Goal: Task Accomplishment & Management: Manage account settings

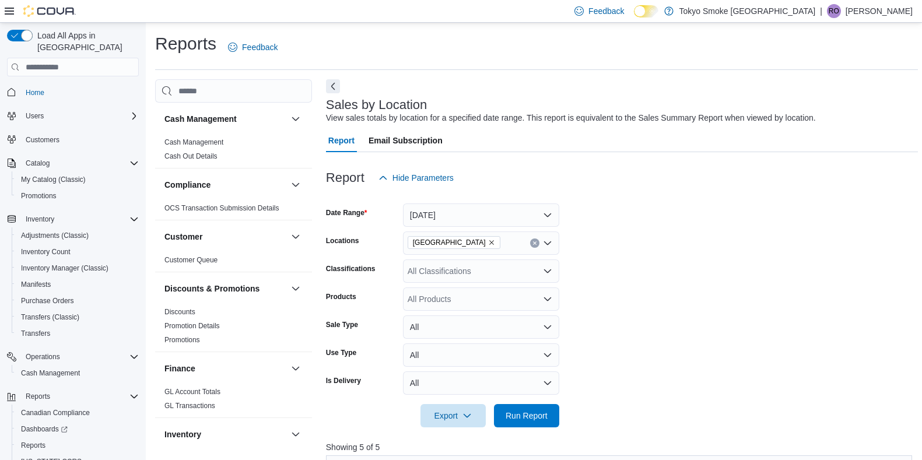
scroll to position [373, 0]
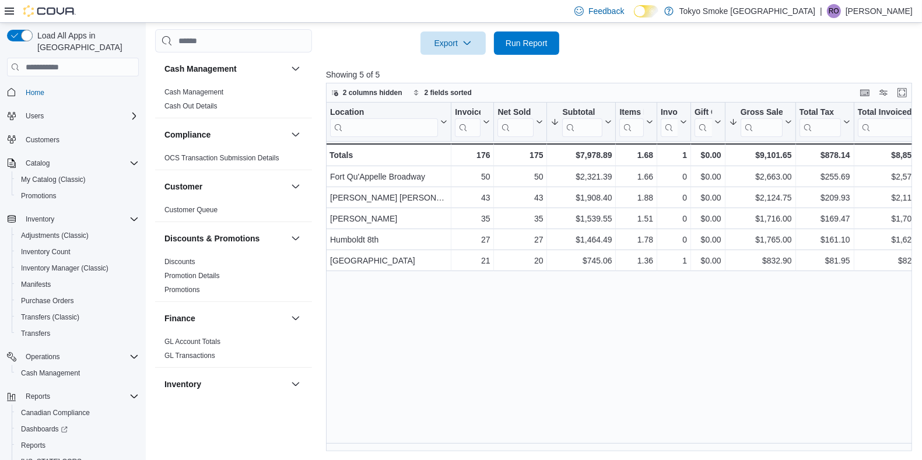
click at [512, 56] on div at bounding box center [622, 62] width 592 height 14
click at [525, 44] on span "Run Report" at bounding box center [527, 43] width 42 height 12
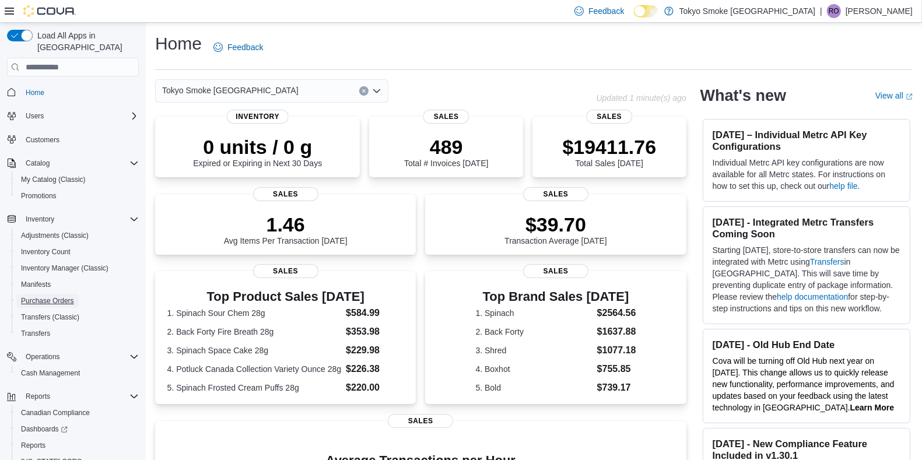
click at [53, 294] on span "Purchase Orders" at bounding box center [47, 301] width 53 height 14
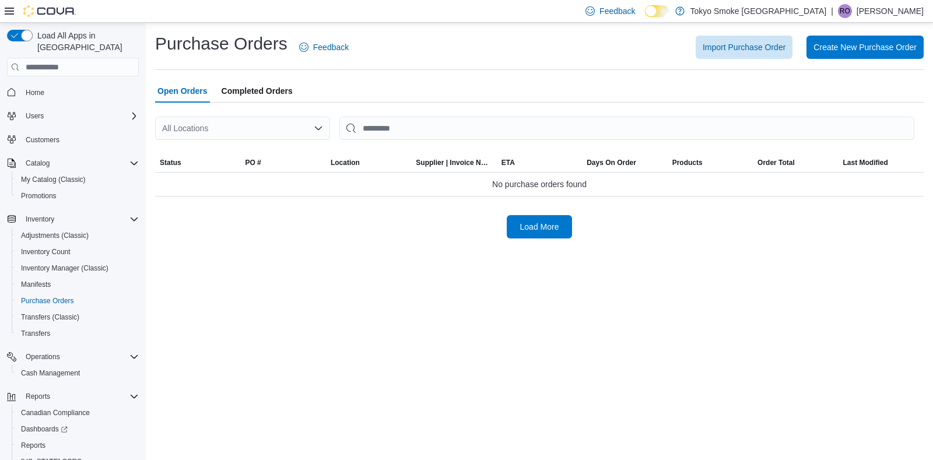
click at [199, 131] on div "All Locations" at bounding box center [242, 128] width 175 height 23
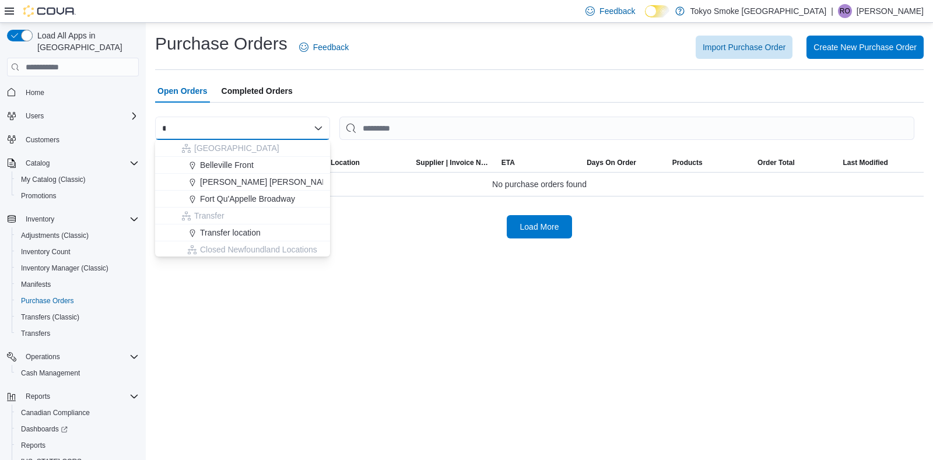
type input "*"
click at [249, 197] on span "Fort Qu'Appelle Broadway" at bounding box center [247, 199] width 95 height 12
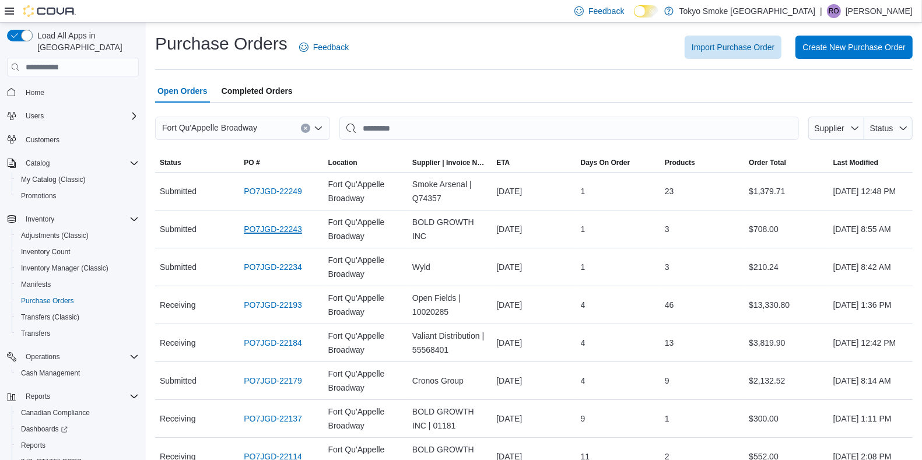
click at [272, 226] on link "PO7JGD-22243" at bounding box center [273, 229] width 58 height 14
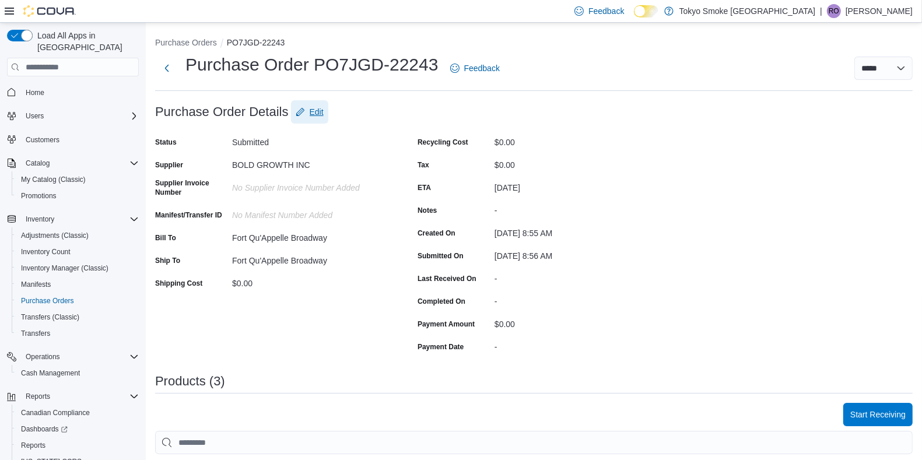
click at [324, 115] on button "Edit" at bounding box center [309, 111] width 37 height 23
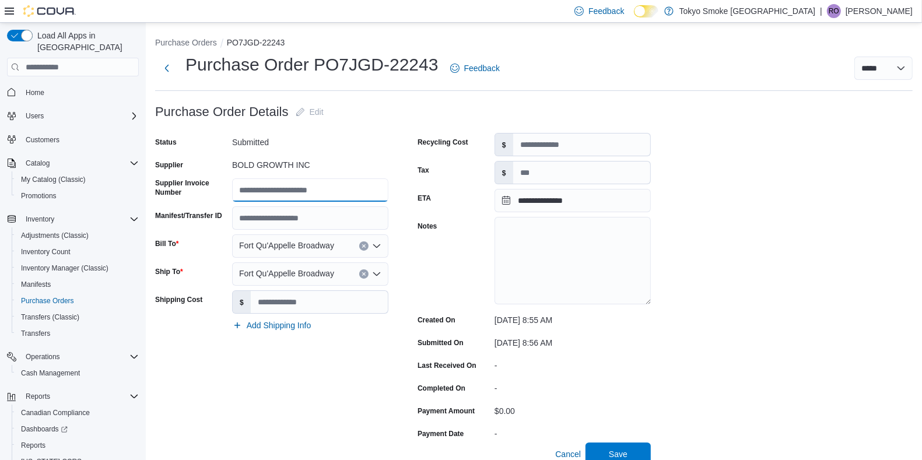
click at [283, 191] on input "Supplier Invoice Number" at bounding box center [310, 189] width 156 height 23
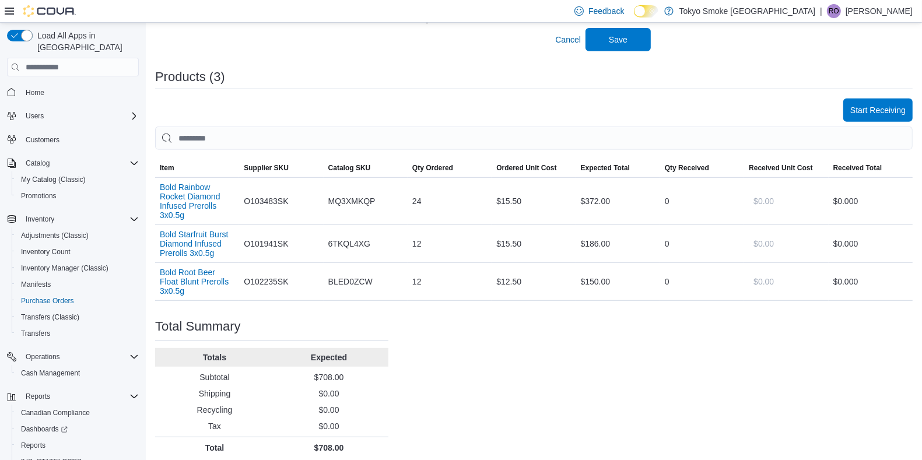
scroll to position [418, 0]
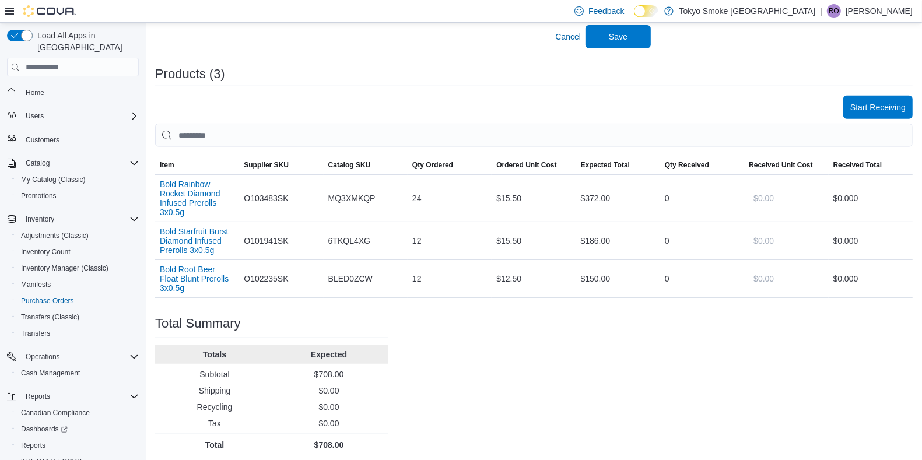
type input "****"
click at [626, 48] on div "**********" at bounding box center [534, 69] width 758 height 773
click at [628, 33] on span "Save" at bounding box center [618, 36] width 51 height 23
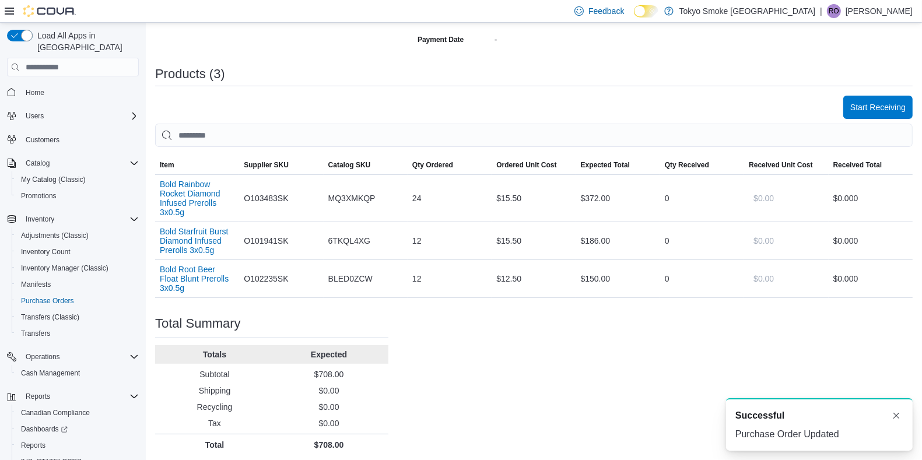
scroll to position [0, 0]
click at [899, 114] on span "Start Receiving" at bounding box center [877, 107] width 55 height 23
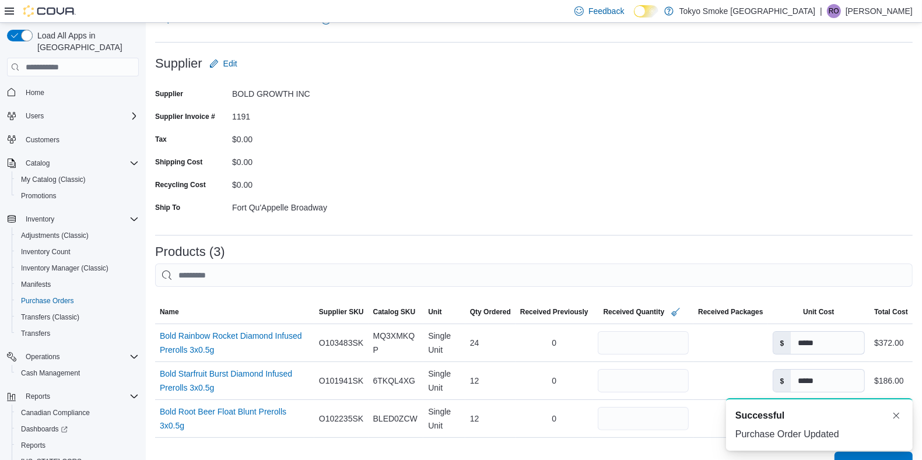
scroll to position [73, 0]
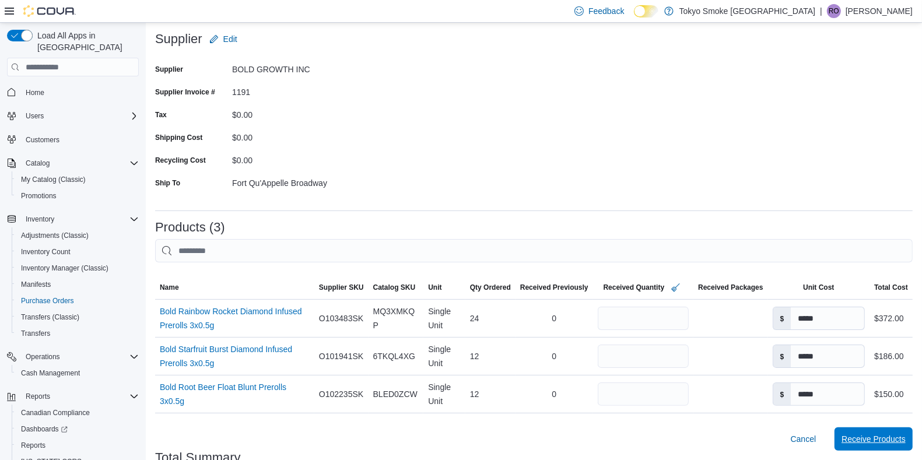
click at [897, 435] on span "Receive Products" at bounding box center [874, 439] width 64 height 12
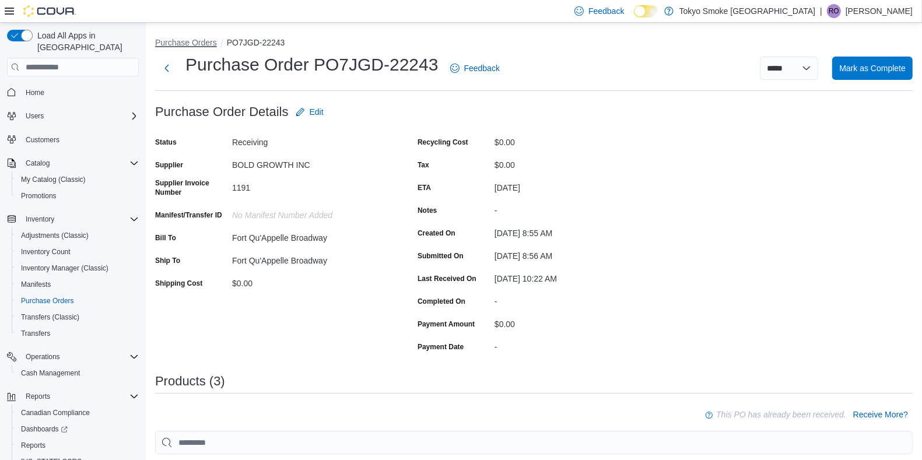
click at [183, 43] on button "Purchase Orders" at bounding box center [186, 42] width 62 height 9
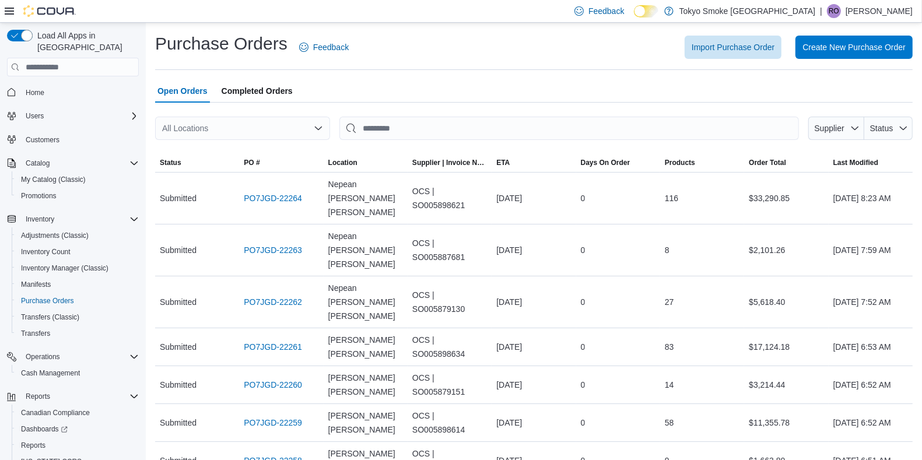
click at [246, 125] on div "All Locations" at bounding box center [242, 128] width 175 height 23
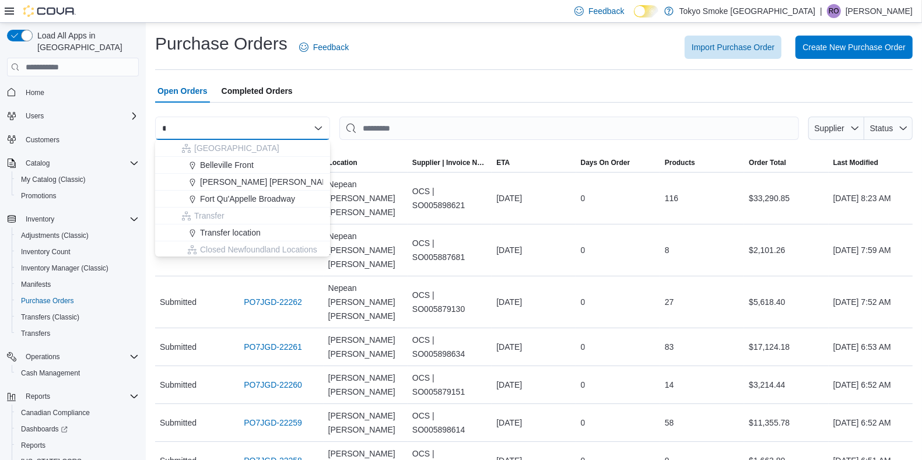
type input "*"
click at [237, 197] on span "Fort Qu'Appelle Broadway" at bounding box center [247, 199] width 95 height 12
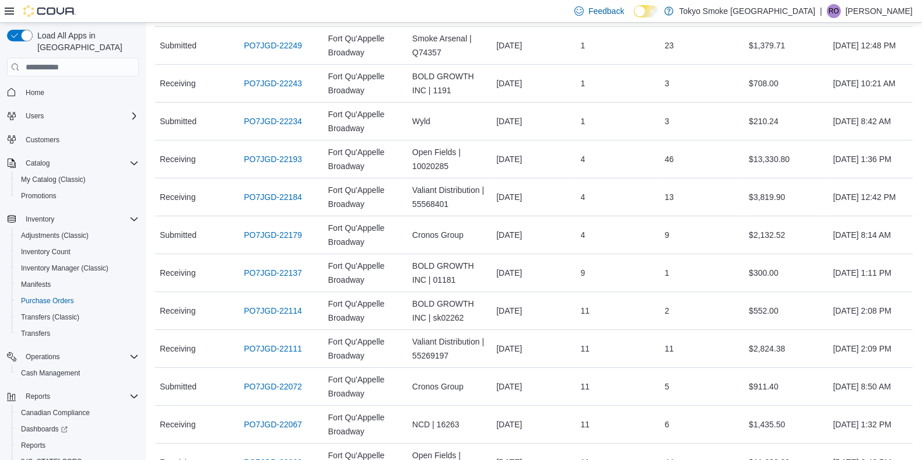
scroll to position [73, 0]
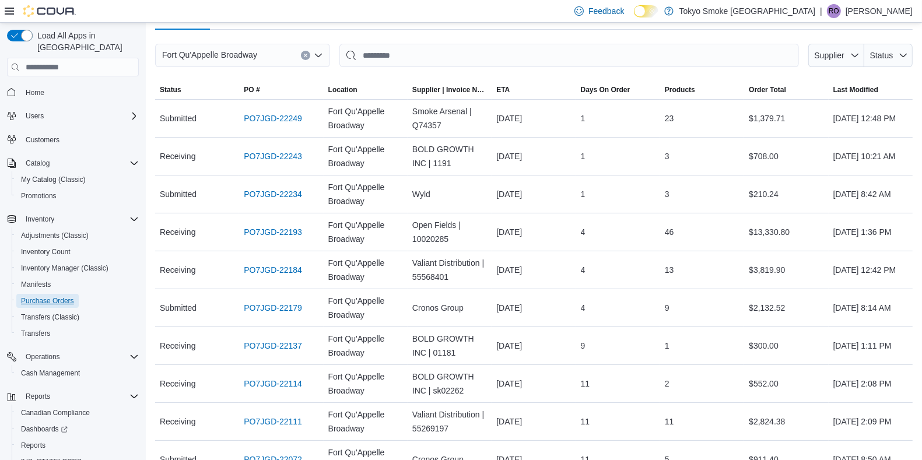
click at [41, 294] on span "Purchase Orders" at bounding box center [47, 301] width 53 height 14
click at [39, 441] on span "Reports" at bounding box center [33, 445] width 24 height 9
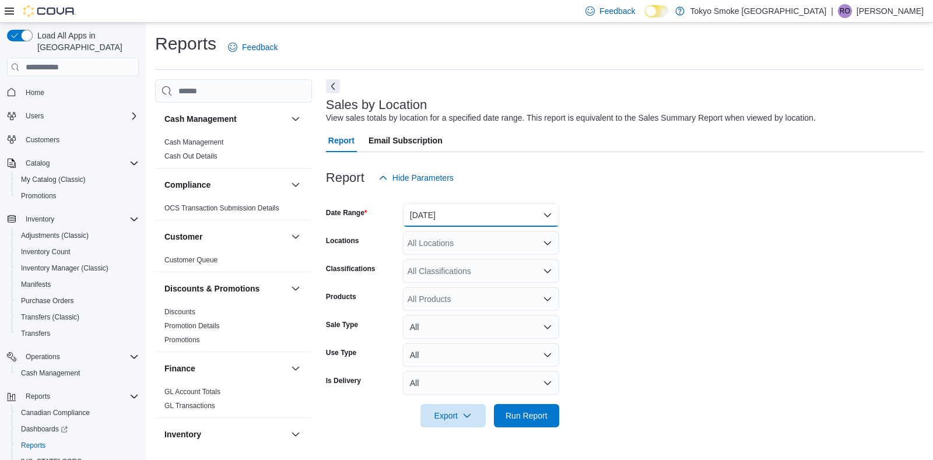
click at [495, 219] on button "Yesterday" at bounding box center [481, 215] width 156 height 23
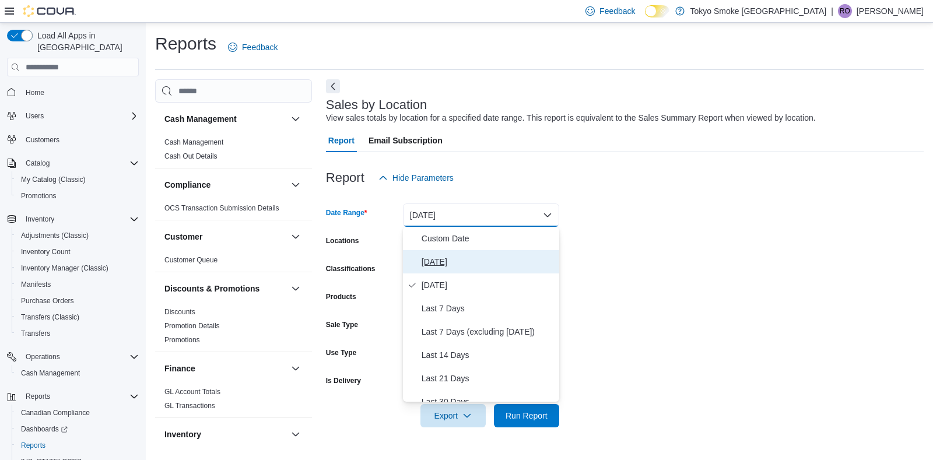
click at [477, 266] on span "Today" at bounding box center [488, 262] width 133 height 14
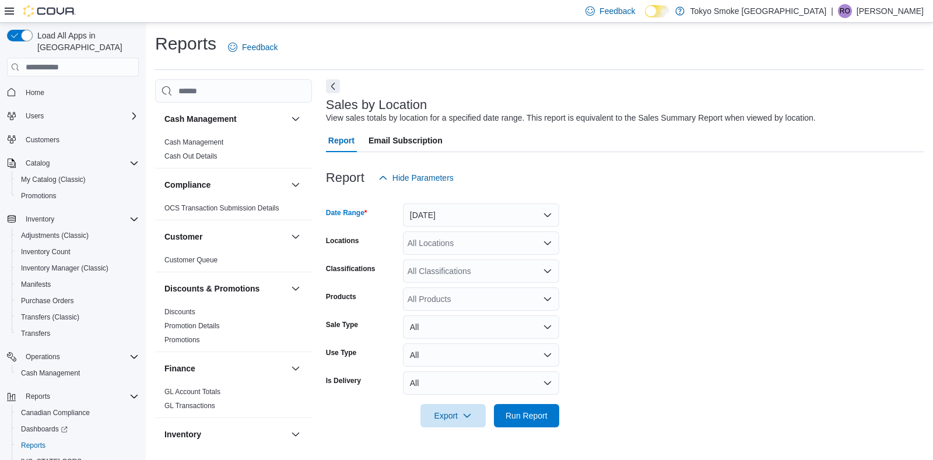
click at [470, 236] on div "All Locations" at bounding box center [481, 243] width 156 height 23
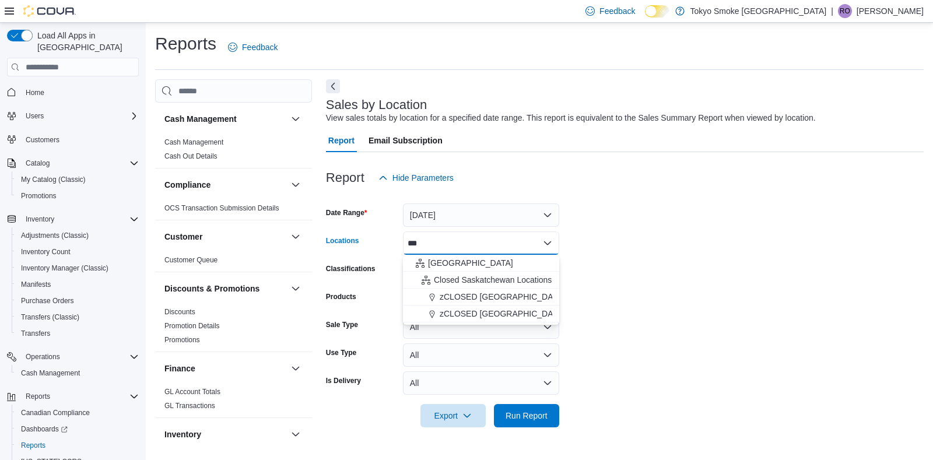
type input "***"
click at [466, 260] on span "Saskatchewan" at bounding box center [470, 263] width 85 height 12
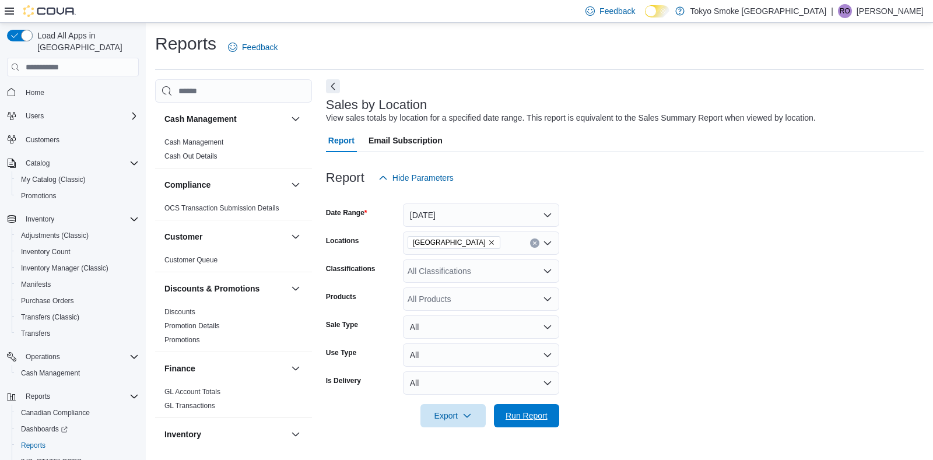
click at [512, 423] on span "Run Report" at bounding box center [526, 415] width 51 height 23
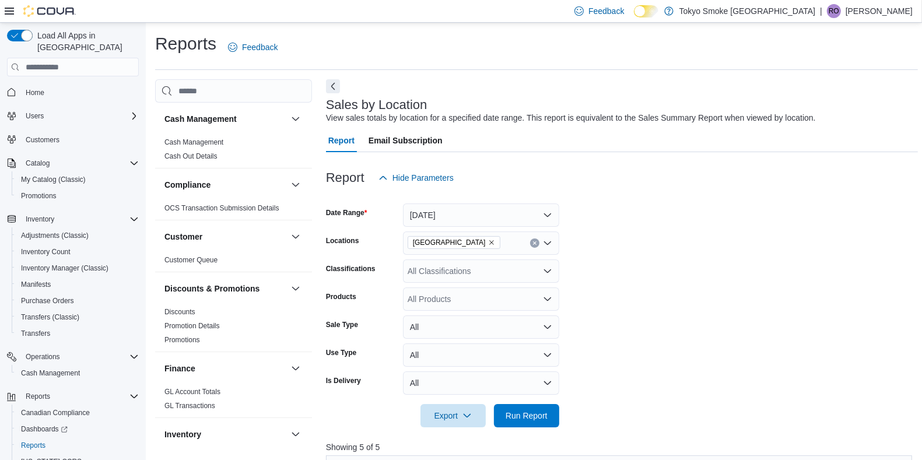
scroll to position [373, 0]
